Goal: Find specific page/section: Find specific page/section

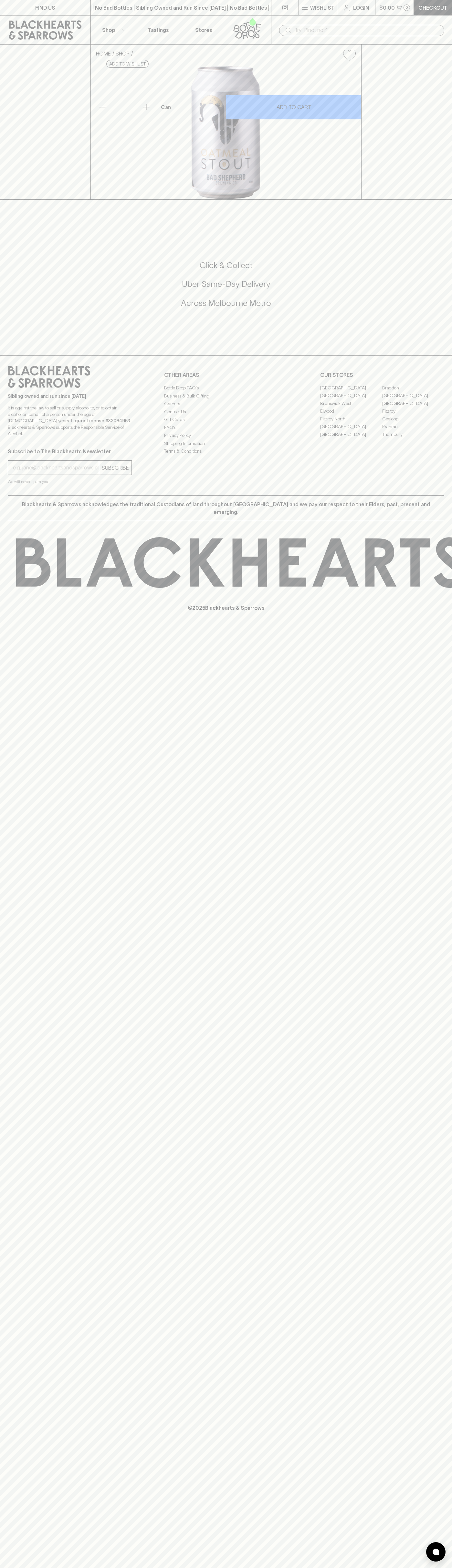
click at [16, 3] on link "FIND US" at bounding box center [45, 7] width 90 height 15
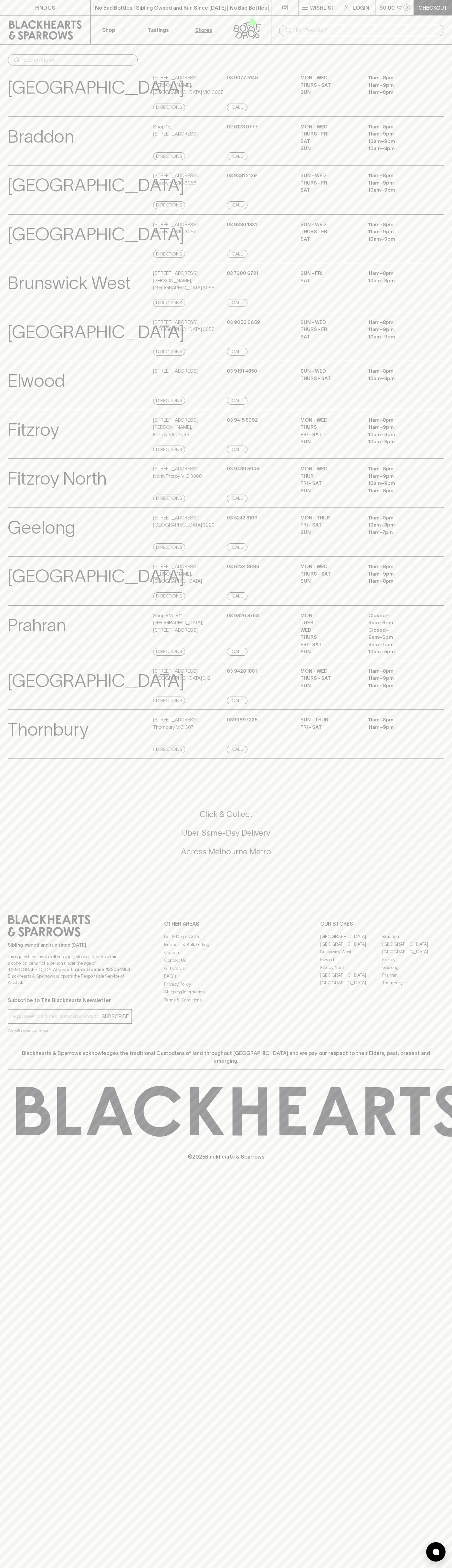
click at [450, 557] on div "Geelong View Store Details [STREET_ADDRESS] Directions [PHONE_NUMBER] Call MON …" at bounding box center [226, 532] width 452 height 49
click at [269, 1567] on html "FIND US | No Bad Bottles | Sibling Owned and Run Since [DATE] | No Bad Bottles …" at bounding box center [226, 784] width 452 height 1568
click at [23, 1115] on icon at bounding box center [34, 1111] width 34 height 48
